Goal: Task Accomplishment & Management: Manage account settings

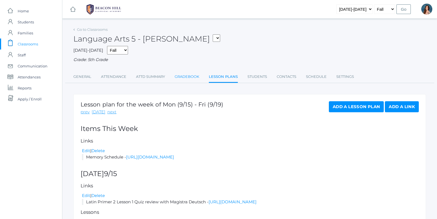
click at [187, 76] on link "Gradebook" at bounding box center [186, 76] width 25 height 11
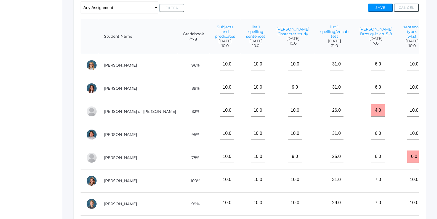
scroll to position [122, 0]
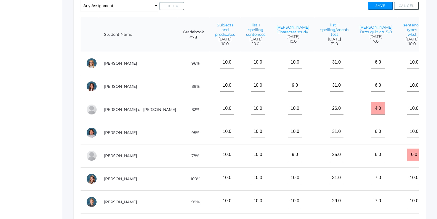
drag, startPoint x: 410, startPoint y: 84, endPoint x: 400, endPoint y: 84, distance: 9.9
click at [434, 84] on input "0.0" at bounding box center [441, 85] width 14 height 12
type input "10"
drag, startPoint x: 408, startPoint y: 107, endPoint x: 399, endPoint y: 107, distance: 8.8
click at [434, 107] on input "0.0" at bounding box center [441, 109] width 14 height 12
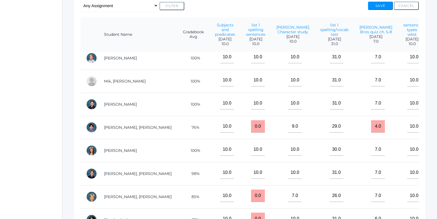
scroll to position [242, 0]
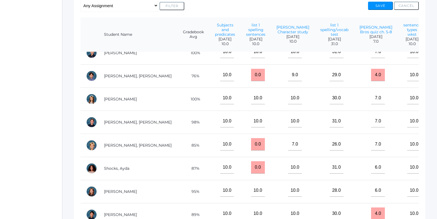
type input "10"
drag, startPoint x: 408, startPoint y: 166, endPoint x: 404, endPoint y: 165, distance: 4.5
click at [434, 165] on input "0.0" at bounding box center [441, 167] width 14 height 12
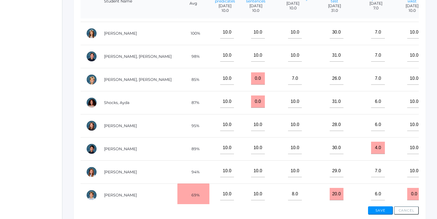
scroll to position [183, 0]
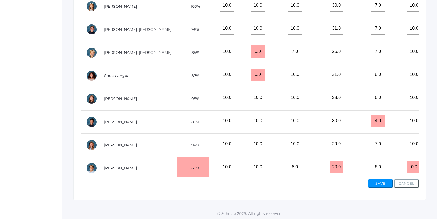
drag, startPoint x: 408, startPoint y: 163, endPoint x: 401, endPoint y: 163, distance: 6.6
click at [434, 163] on input "0.0" at bounding box center [441, 167] width 14 height 12
type input "10"
click at [385, 184] on button "Save" at bounding box center [380, 184] width 25 height 8
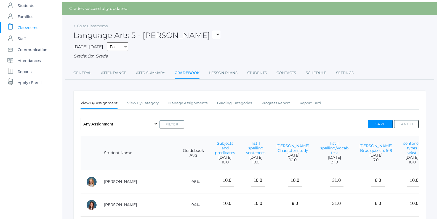
scroll to position [18, 0]
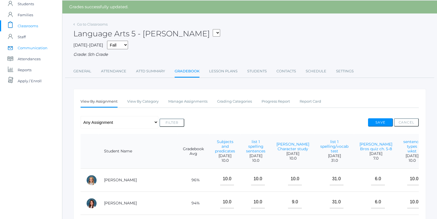
click at [35, 49] on span "Communication" at bounding box center [33, 47] width 30 height 11
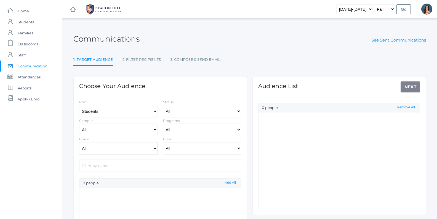
select select "Enrolled"
click at [79, 142] on select "All Grammar - Kindergarten - 1st Grade - 2nd Grade - 3rd Grade - 4th Grade - 5t…" at bounding box center [118, 148] width 78 height 12
select select "5"
click option "- 5th Grade" at bounding box center [0, 0] width 0 height 0
select select "Collaborative"
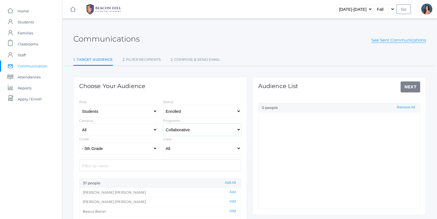
click option "Collaborative" at bounding box center [0, 0] width 0 height 0
click at [231, 184] on button "Add All" at bounding box center [230, 183] width 14 height 5
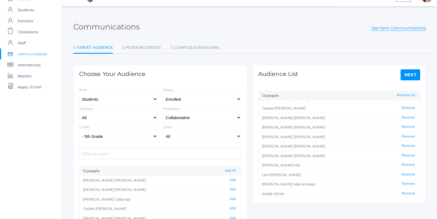
scroll to position [14, 0]
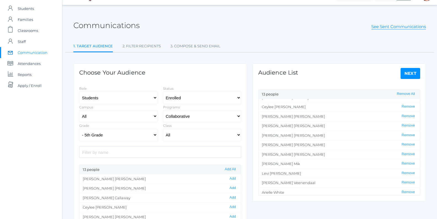
click at [407, 71] on link "Next" at bounding box center [410, 73] width 20 height 11
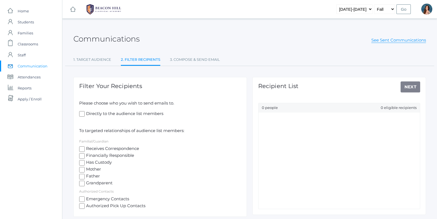
click at [83, 148] on input "Receives Correspondence" at bounding box center [82, 150] width 6 height 6
checkbox input "true"
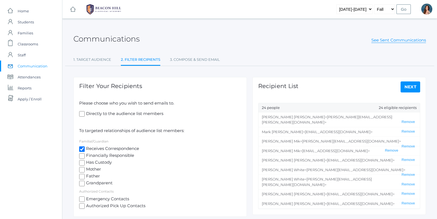
click at [415, 87] on link "Next" at bounding box center [410, 87] width 20 height 11
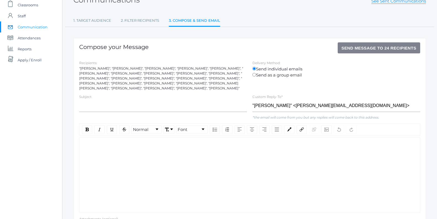
scroll to position [64, 0]
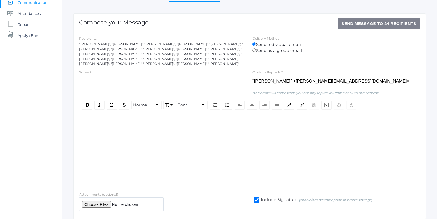
click at [89, 128] on div "rdw-wrapper" at bounding box center [249, 151] width 341 height 76
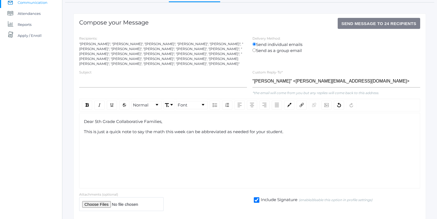
click at [298, 129] on div "This is just a quick note to say the math this week can be abbreviated as neede…" at bounding box center [250, 132] width 332 height 6
click at [327, 132] on span "This is just a quick note to say the math this week can be abbreviated as neede…" at bounding box center [230, 131] width 292 height 5
click at [371, 131] on span "This is just a quick note to say the math this week can be abbreviated as neede…" at bounding box center [243, 131] width 318 height 5
click at [84, 152] on span "students" at bounding box center [93, 152] width 18 height 5
click at [136, 141] on div "long process for students" at bounding box center [250, 142] width 332 height 6
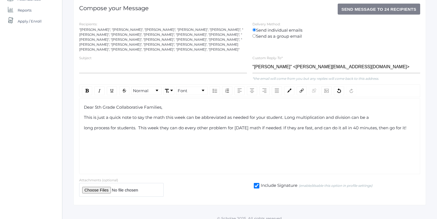
scroll to position [33, 0]
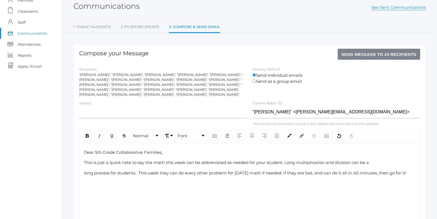
click at [355, 50] on button "Send Message to 24 recipients" at bounding box center [378, 54] width 83 height 11
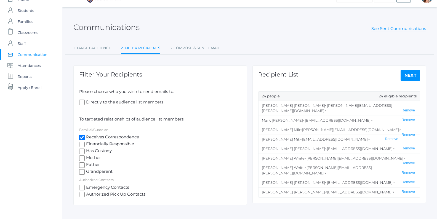
scroll to position [14, 0]
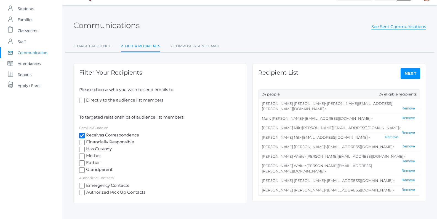
click at [408, 73] on link "Next" at bounding box center [410, 73] width 20 height 11
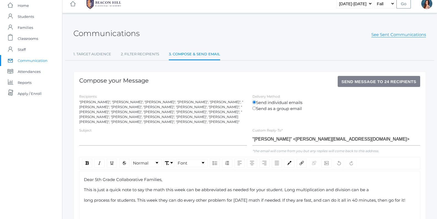
scroll to position [23, 0]
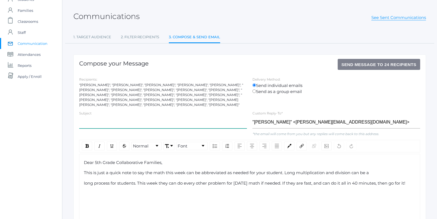
click at [93, 121] on input "text" at bounding box center [163, 122] width 168 height 12
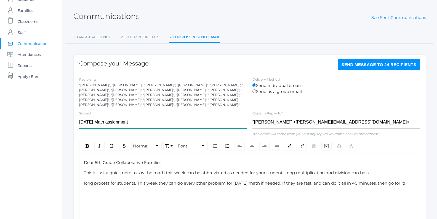
type input "Tuesday Math assignment"
click at [377, 64] on span "Send Message to 24 recipients" at bounding box center [378, 64] width 75 height 5
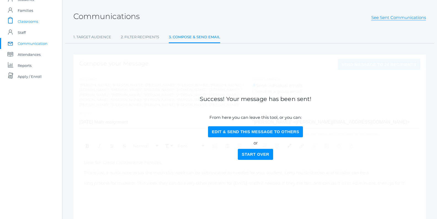
click at [34, 23] on span "Classrooms" at bounding box center [28, 21] width 20 height 11
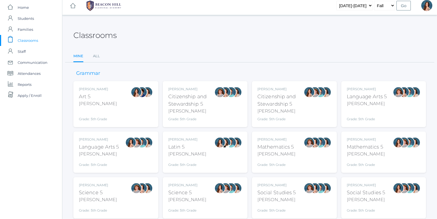
scroll to position [23, 0]
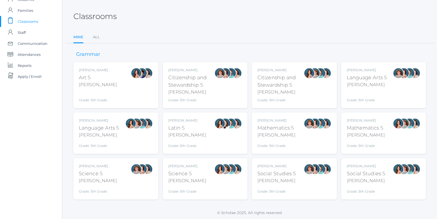
click at [115, 131] on div "Language Arts 5" at bounding box center [99, 128] width 40 height 7
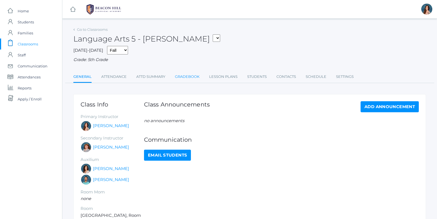
click at [184, 77] on link "Gradebook" at bounding box center [187, 76] width 25 height 11
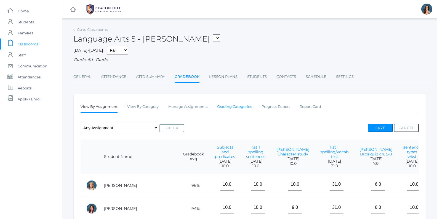
click at [241, 106] on link "Grading Categories" at bounding box center [234, 106] width 35 height 11
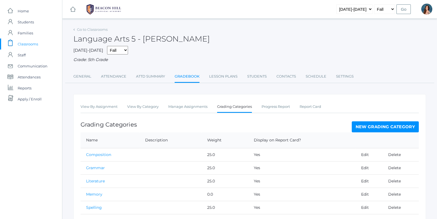
scroll to position [20, 0]
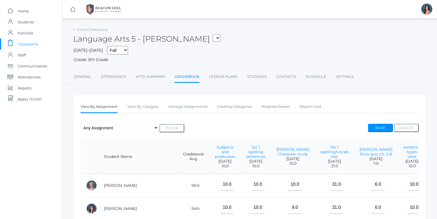
click at [212, 34] on select "05ART - Art 5 Salazar 05CITIZEN - Citizenship and Stewardship 5 Salazar 05CITIZ…" at bounding box center [215, 37] width 7 height 7
select select "1971"
click option "05MATH - Mathematics 5 [PERSON_NAME]" at bounding box center [0, 0] width 0 height 0
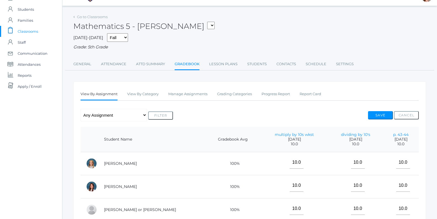
scroll to position [14, 0]
click at [233, 94] on link "Grading Categories" at bounding box center [234, 93] width 35 height 11
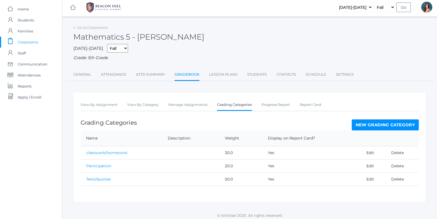
scroll to position [4, 0]
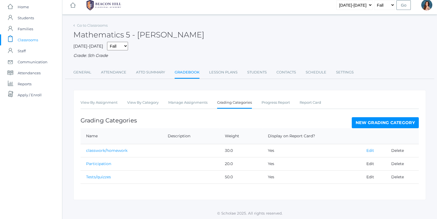
click at [369, 150] on link "Edit" at bounding box center [370, 150] width 8 height 5
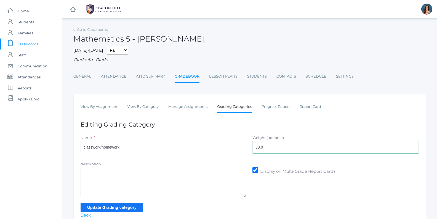
click at [257, 146] on input "30.0" at bounding box center [335, 147] width 166 height 12
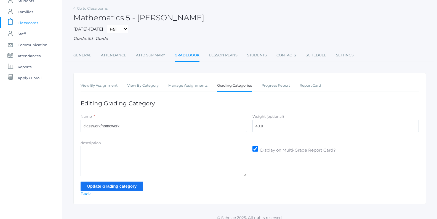
scroll to position [25, 0]
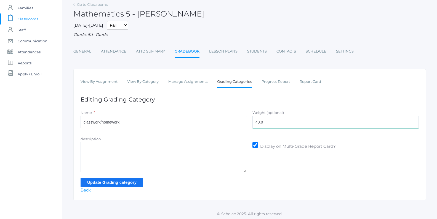
type input "40.0"
click at [108, 184] on input "Update Grading category" at bounding box center [111, 182] width 63 height 9
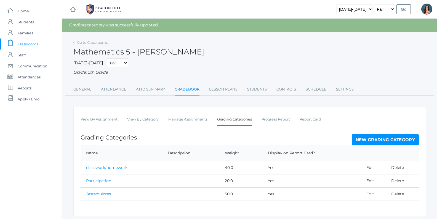
click at [368, 193] on link "Edit" at bounding box center [370, 194] width 8 height 5
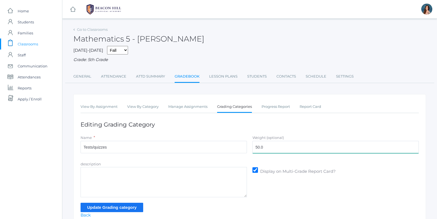
click at [257, 146] on input "50.0" at bounding box center [335, 147] width 166 height 12
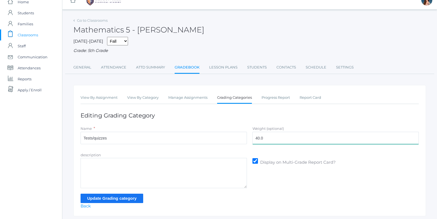
scroll to position [23, 0]
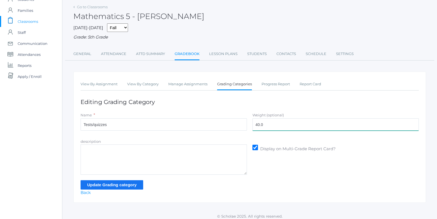
type input "40.0"
click at [124, 182] on input "Update Grading category" at bounding box center [111, 185] width 63 height 9
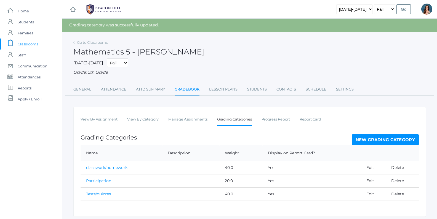
click at [30, 43] on span "Classrooms" at bounding box center [28, 44] width 20 height 11
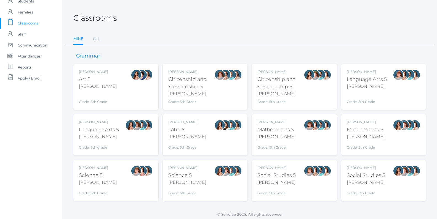
scroll to position [23, 0]
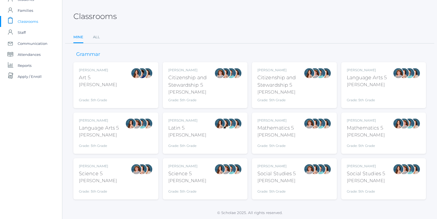
click at [268, 129] on div "Mathematics 5" at bounding box center [276, 128] width 38 height 7
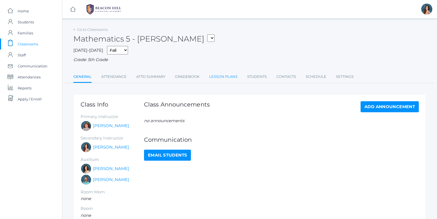
click at [228, 76] on link "Lesson Plans" at bounding box center [223, 76] width 28 height 11
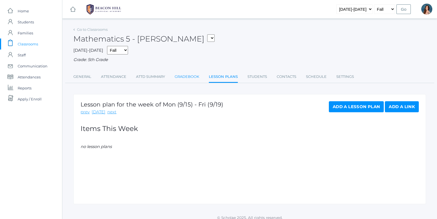
click at [189, 75] on link "Gradebook" at bounding box center [186, 76] width 25 height 11
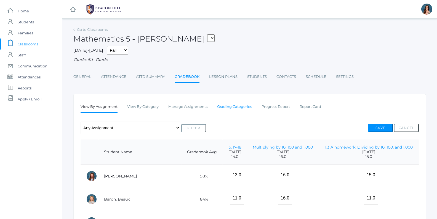
click at [243, 107] on link "Grading Categories" at bounding box center [234, 106] width 35 height 11
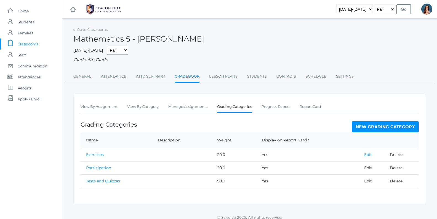
click at [367, 153] on link "Edit" at bounding box center [368, 154] width 8 height 5
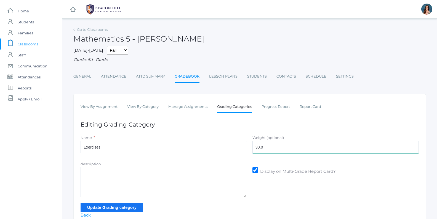
click at [257, 146] on input "30.0" at bounding box center [335, 147] width 166 height 12
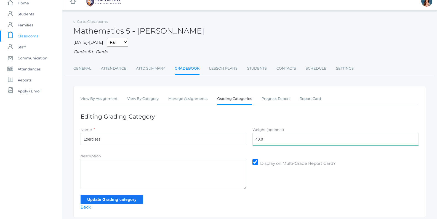
scroll to position [25, 0]
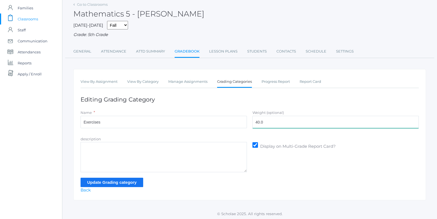
type input "40.0"
click at [128, 179] on input "Update Grading category" at bounding box center [111, 182] width 63 height 9
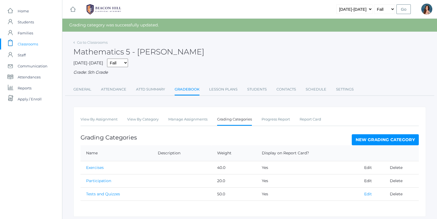
click at [368, 192] on link "Edit" at bounding box center [368, 194] width 8 height 5
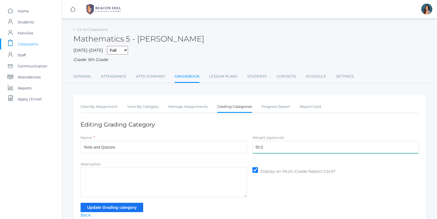
click at [257, 146] on input "50.0" at bounding box center [335, 147] width 166 height 12
type input "40.0"
click at [114, 206] on input "Update Grading category" at bounding box center [111, 207] width 63 height 9
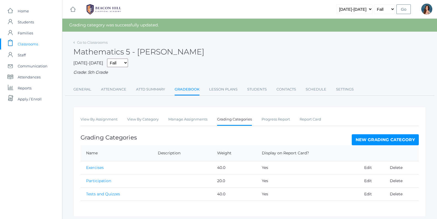
click at [34, 44] on span "Classrooms" at bounding box center [28, 44] width 20 height 11
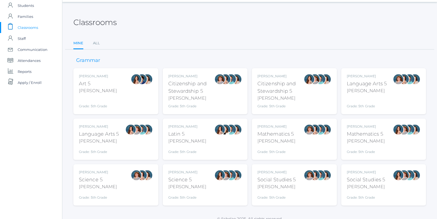
scroll to position [23, 0]
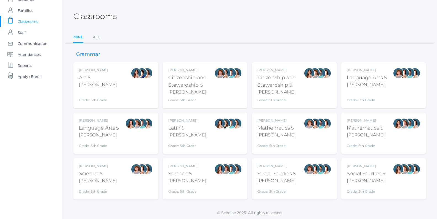
click at [272, 181] on div "[PERSON_NAME]" at bounding box center [276, 181] width 39 height 7
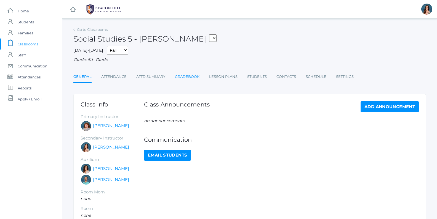
click at [195, 76] on link "Gradebook" at bounding box center [187, 76] width 25 height 11
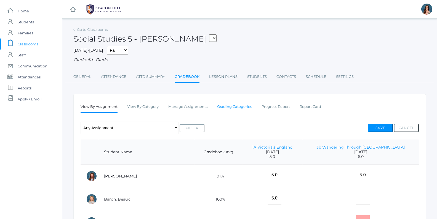
click at [238, 107] on link "Grading Categories" at bounding box center [234, 106] width 35 height 11
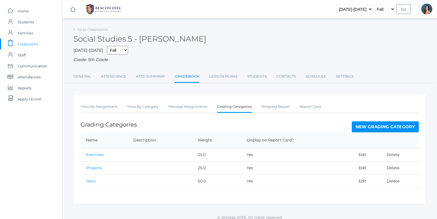
click at [25, 42] on span "Classrooms" at bounding box center [28, 44] width 20 height 11
